Goal: Ask a question

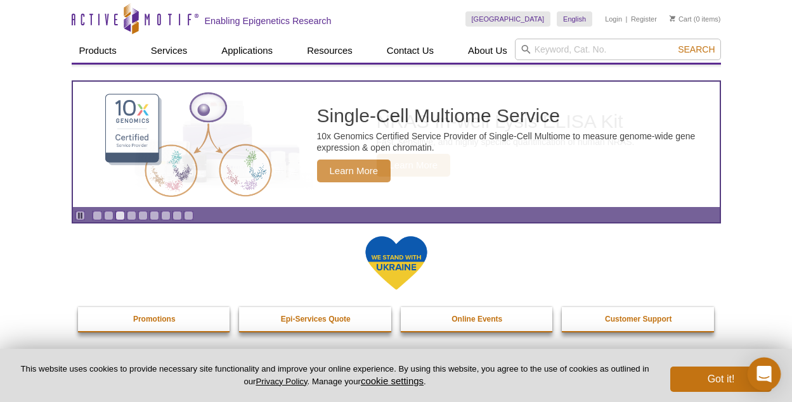
click at [768, 380] on icon "Open Intercom Messenger" at bounding box center [763, 374] width 15 height 16
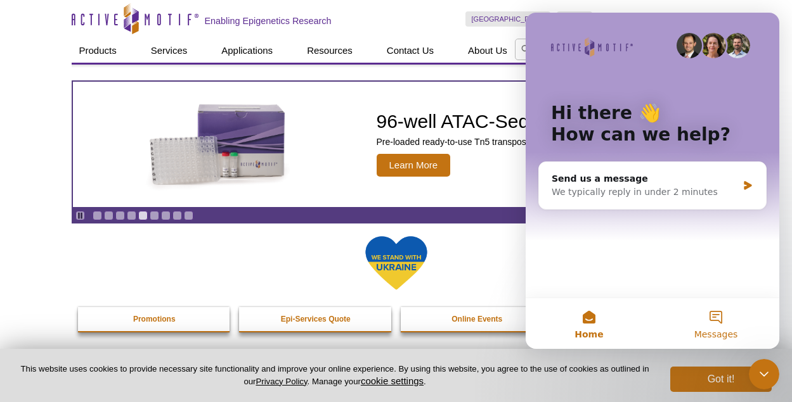
click at [722, 324] on button "Messages" at bounding box center [715, 323] width 127 height 51
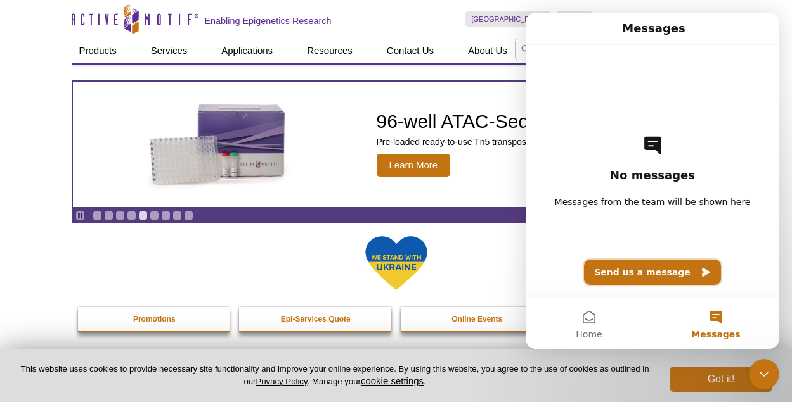
click at [647, 272] on button "Send us a message" at bounding box center [652, 272] width 137 height 25
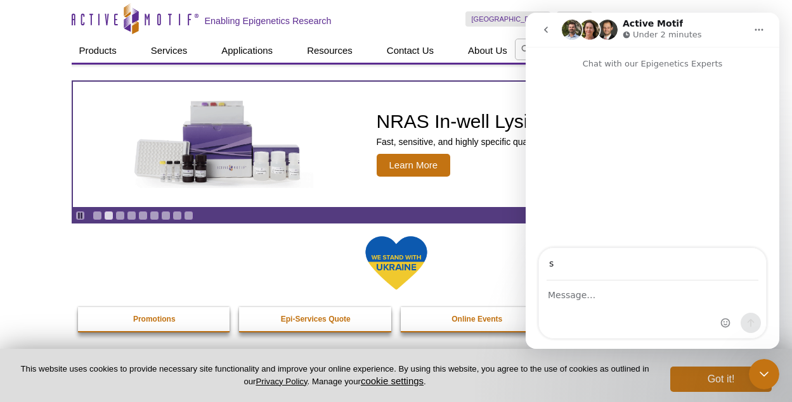
type input "[EMAIL_ADDRESS][DOMAIN_NAME]"
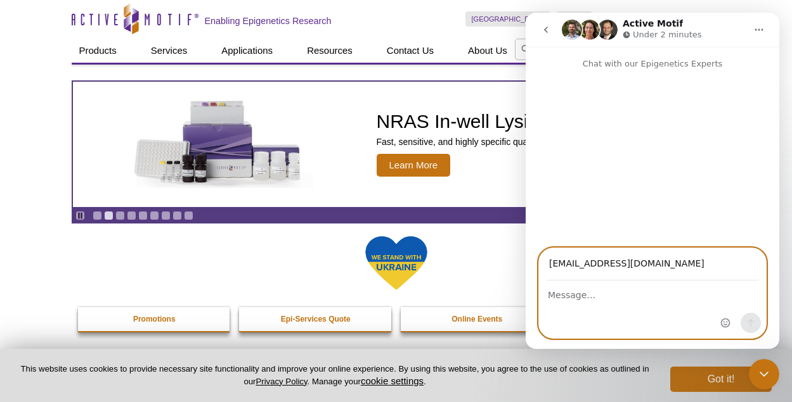
click at [572, 298] on textarea "Message…" at bounding box center [652, 292] width 227 height 22
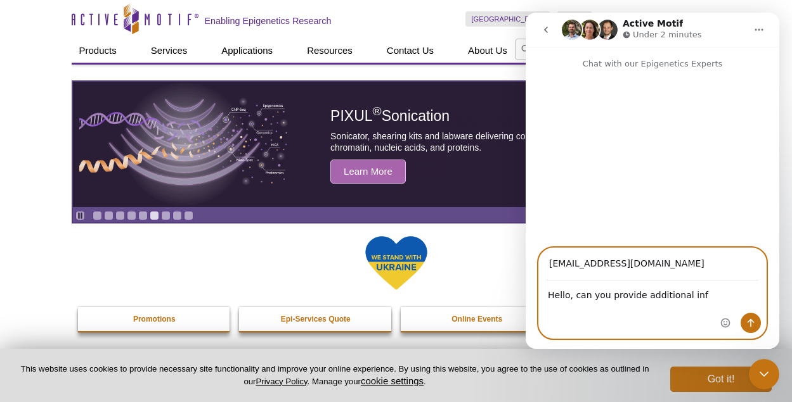
type textarea "Hello, can you provide additional info"
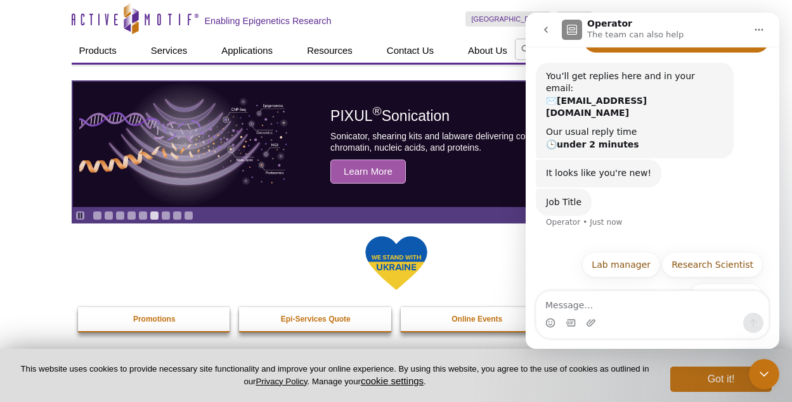
scroll to position [63, 0]
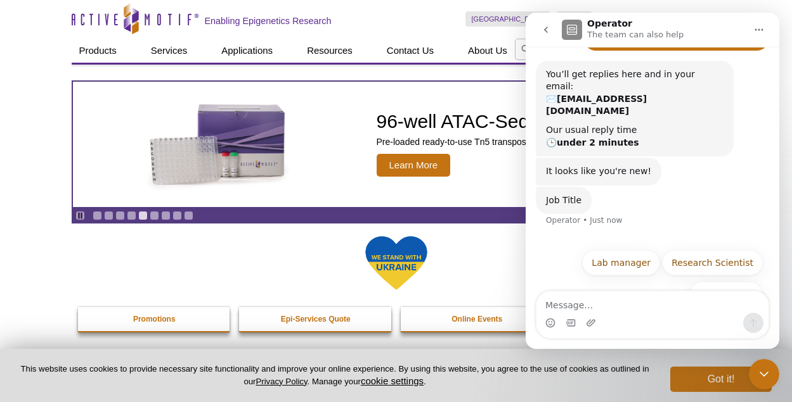
click at [545, 30] on icon "go back" at bounding box center [546, 30] width 4 height 6
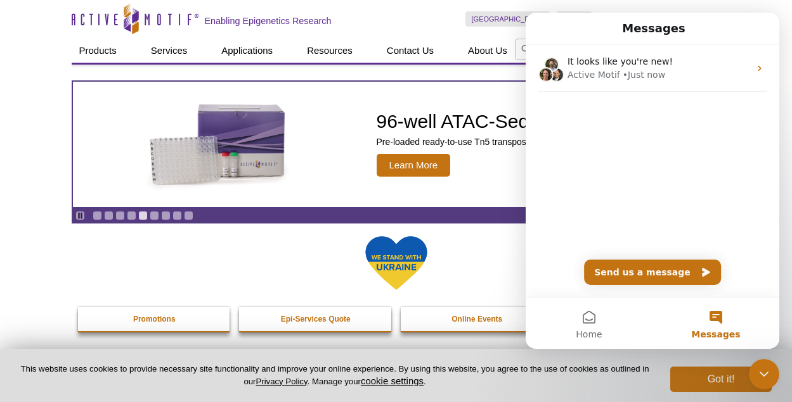
scroll to position [0, 0]
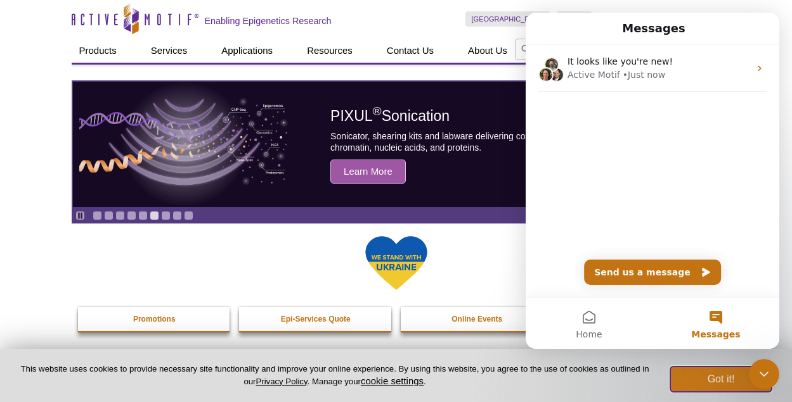
click at [725, 378] on button "Got it!" at bounding box center [720, 379] width 101 height 25
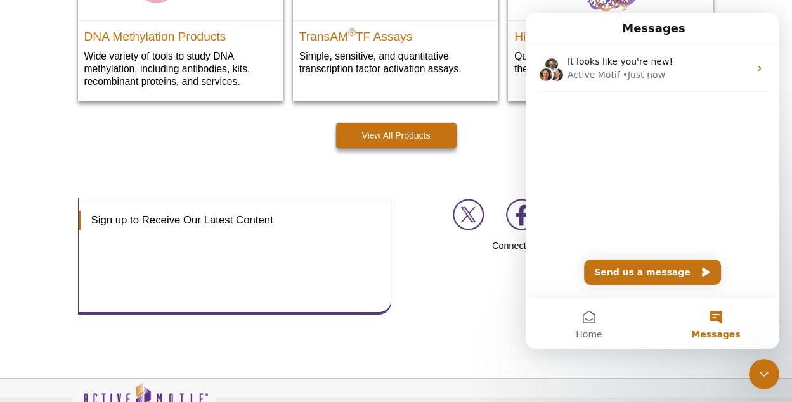
scroll to position [1990, 0]
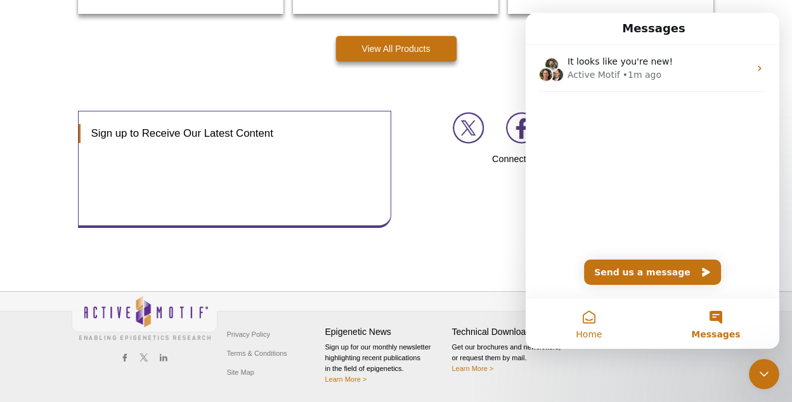
click at [595, 316] on button "Home" at bounding box center [588, 323] width 127 height 51
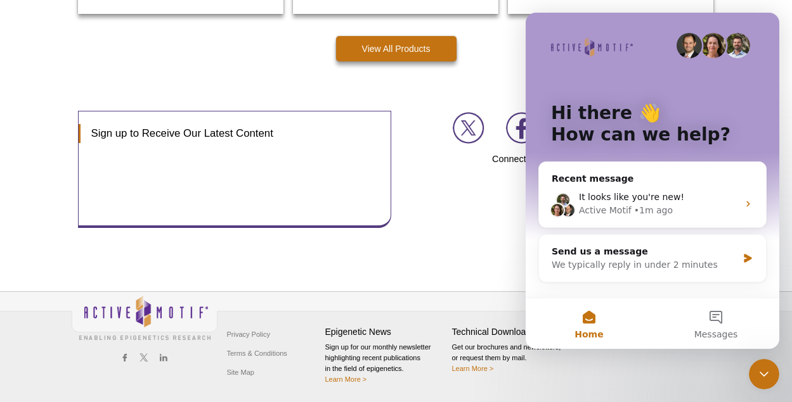
click at [760, 375] on icon "Close Intercom Messenger" at bounding box center [763, 374] width 15 height 15
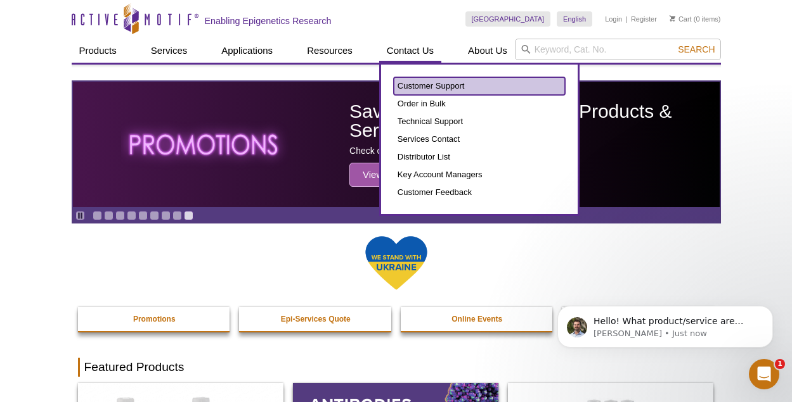
scroll to position [0, 0]
click at [425, 78] on link "Customer Support" at bounding box center [479, 86] width 171 height 18
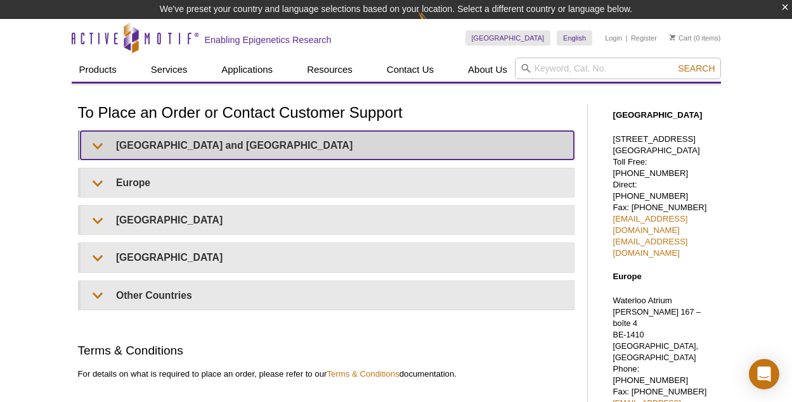
click at [162, 149] on summary "[GEOGRAPHIC_DATA] and [GEOGRAPHIC_DATA]" at bounding box center [326, 145] width 493 height 29
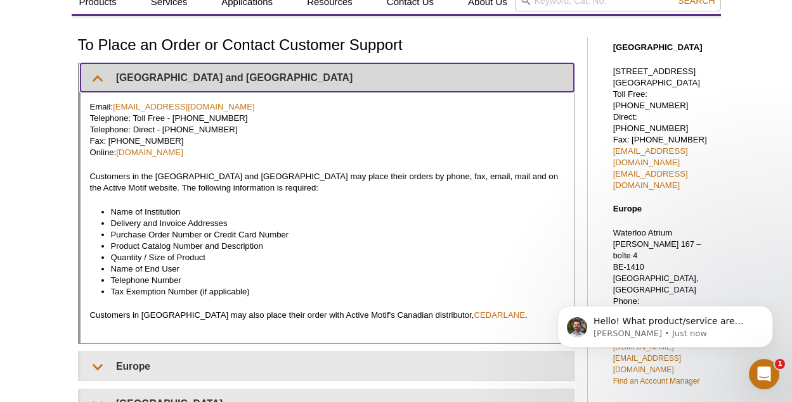
scroll to position [74, 0]
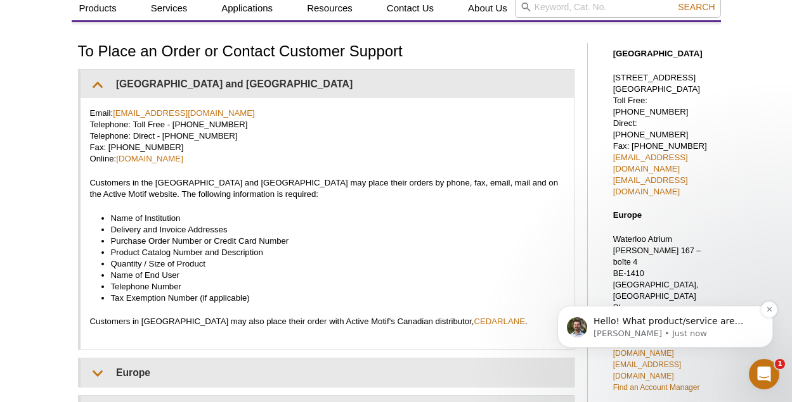
click at [648, 331] on p "[PERSON_NAME] • Just now" at bounding box center [675, 333] width 164 height 11
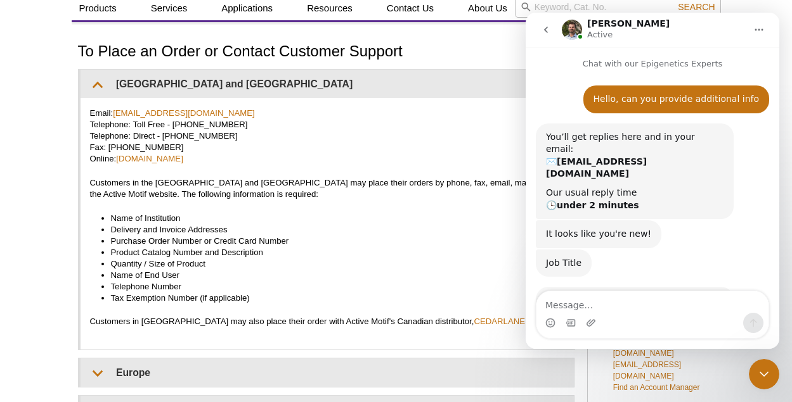
scroll to position [2, 0]
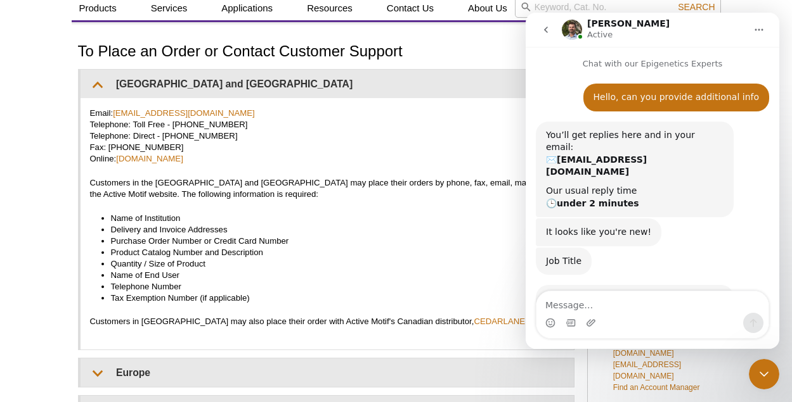
click at [762, 381] on icon "Close Intercom Messenger" at bounding box center [763, 374] width 15 height 15
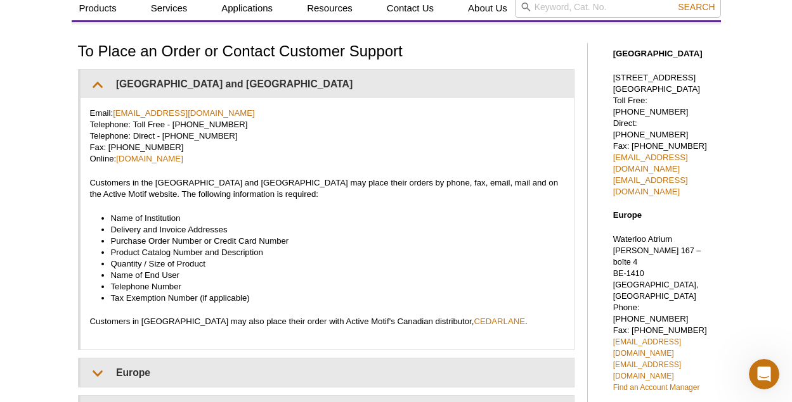
scroll to position [37, 0]
click at [758, 369] on icon "Open Intercom Messenger" at bounding box center [763, 374] width 21 height 21
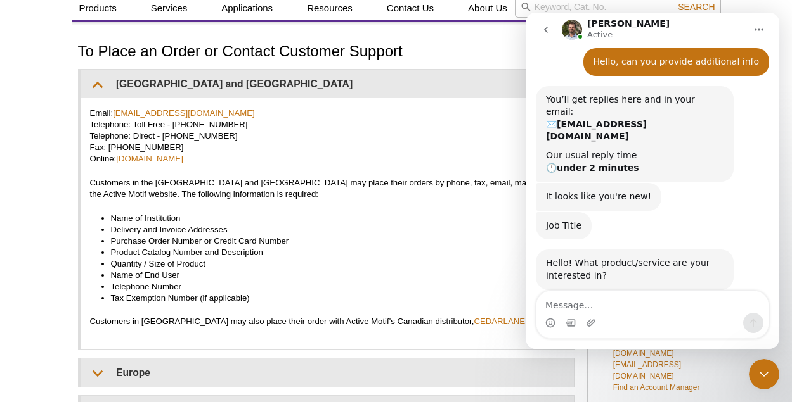
click at [548, 31] on icon "go back" at bounding box center [546, 30] width 10 height 10
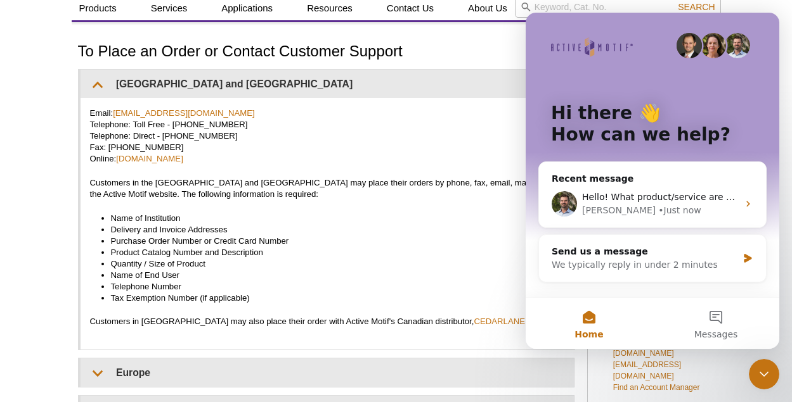
click at [769, 378] on icon "Close Intercom Messenger" at bounding box center [763, 374] width 15 height 15
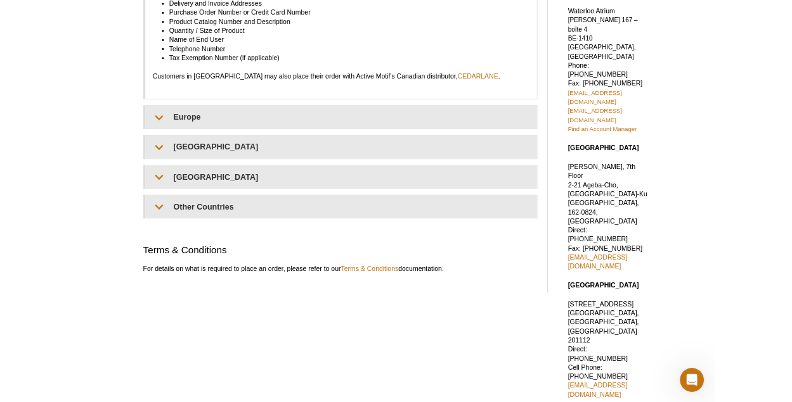
scroll to position [310, 0]
